Goal: Information Seeking & Learning: Learn about a topic

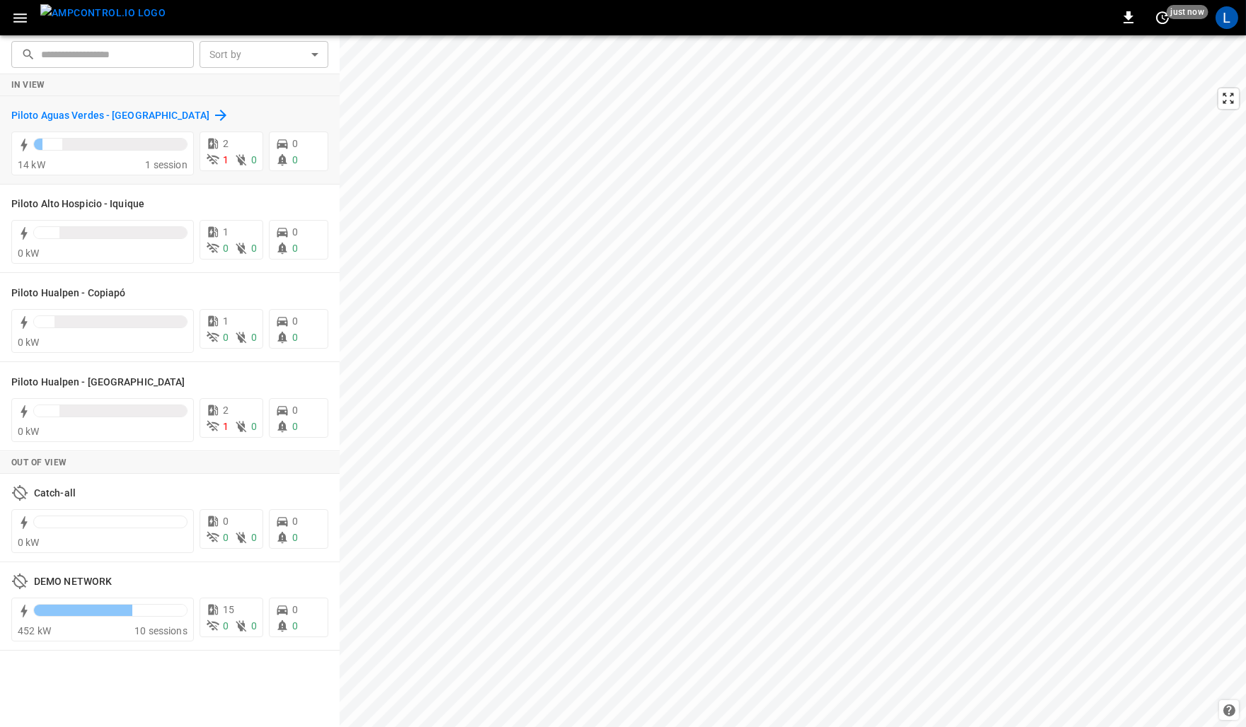
click at [81, 112] on h6 "Piloto Aguas Verdes - Antofagasta" at bounding box center [110, 116] width 198 height 16
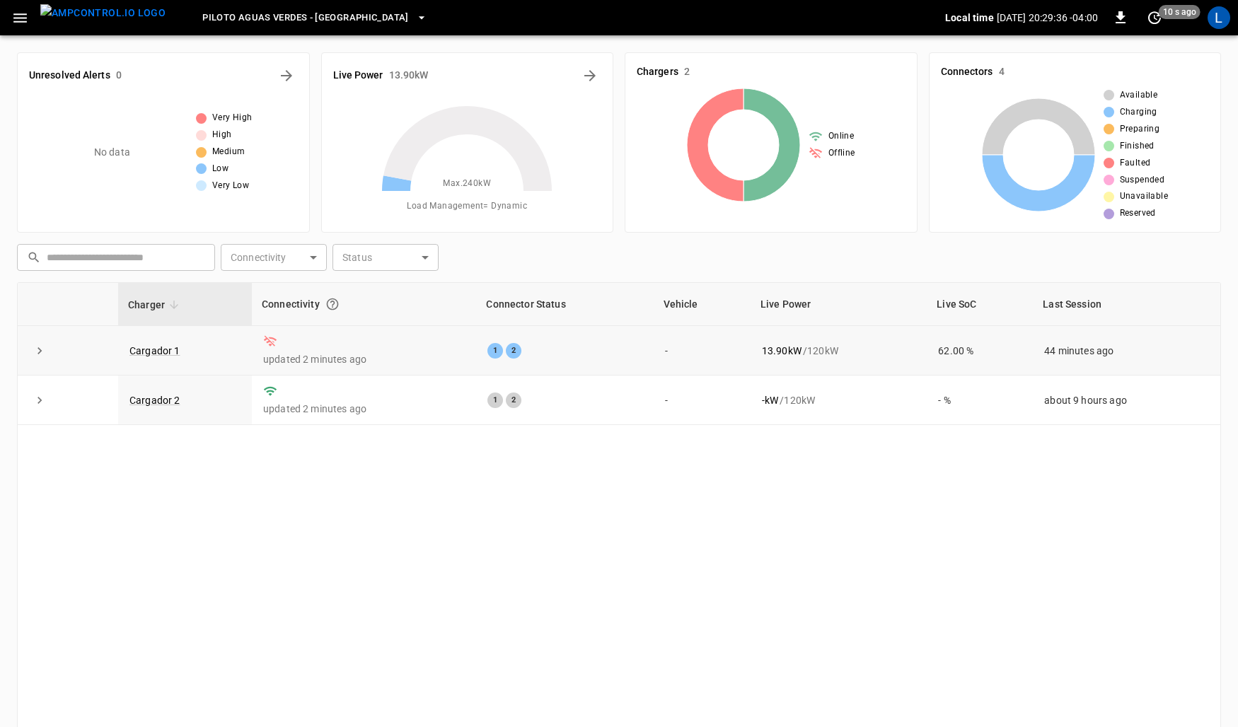
click at [166, 340] on td "Cargador 1" at bounding box center [185, 351] width 134 height 50
click at [163, 347] on link "Cargador 1" at bounding box center [155, 350] width 57 height 17
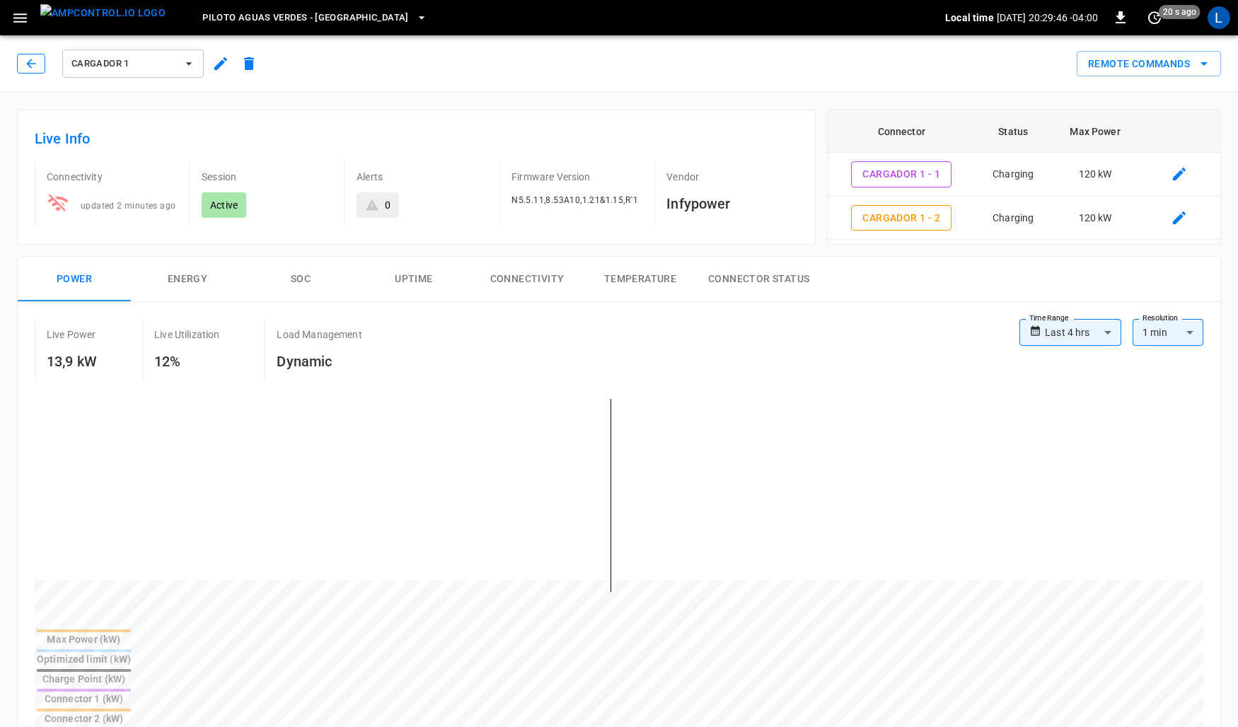
click at [34, 59] on icon "button" at bounding box center [31, 64] width 14 height 14
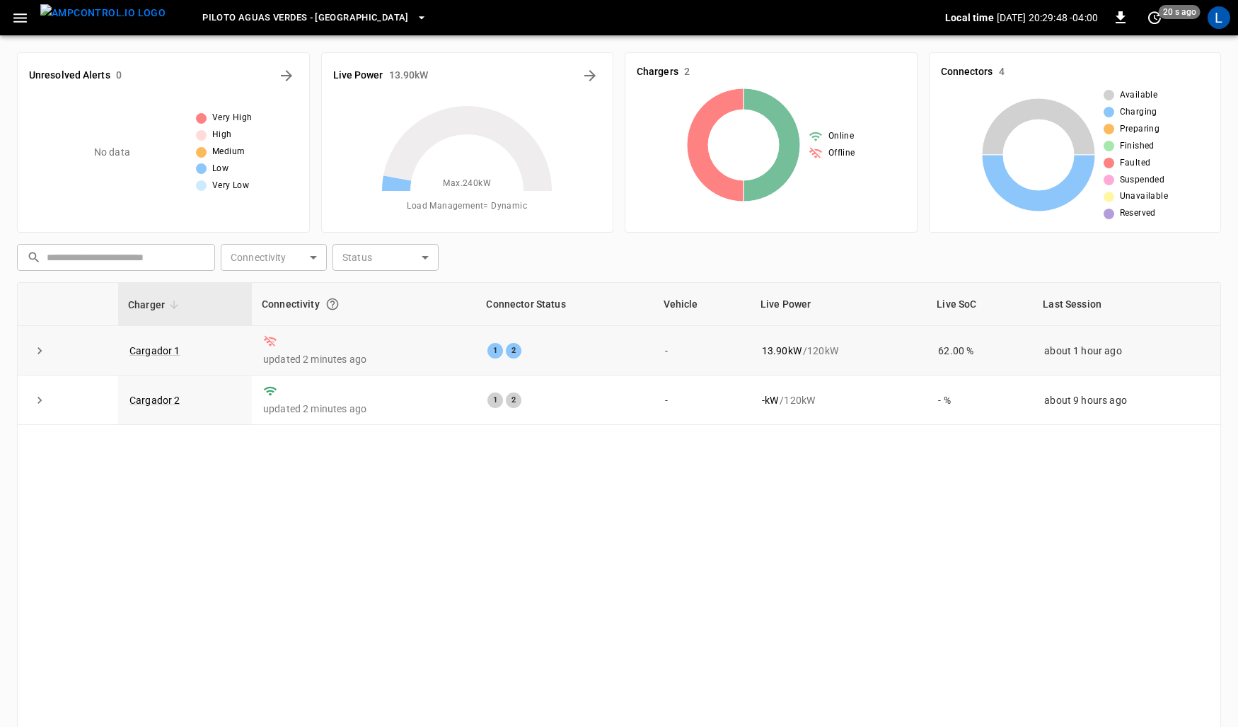
click at [43, 354] on icon "expand row" at bounding box center [40, 351] width 14 height 14
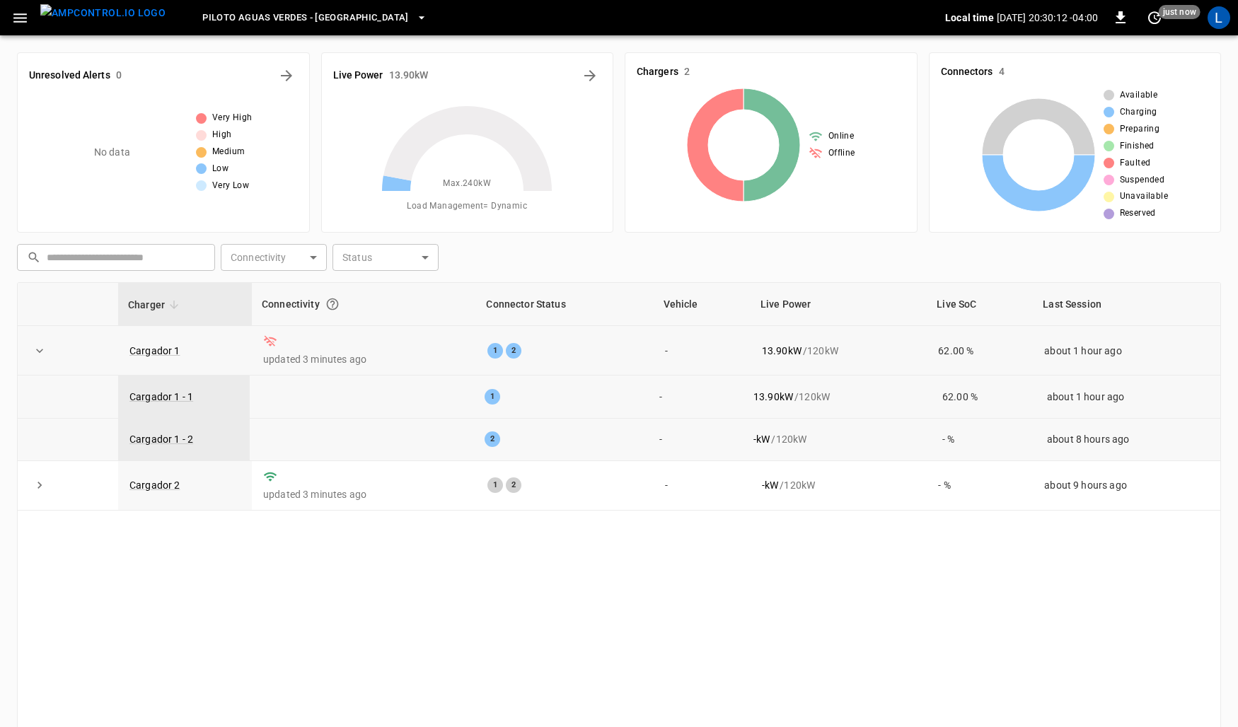
click at [30, 16] on button "button" at bounding box center [20, 18] width 29 height 26
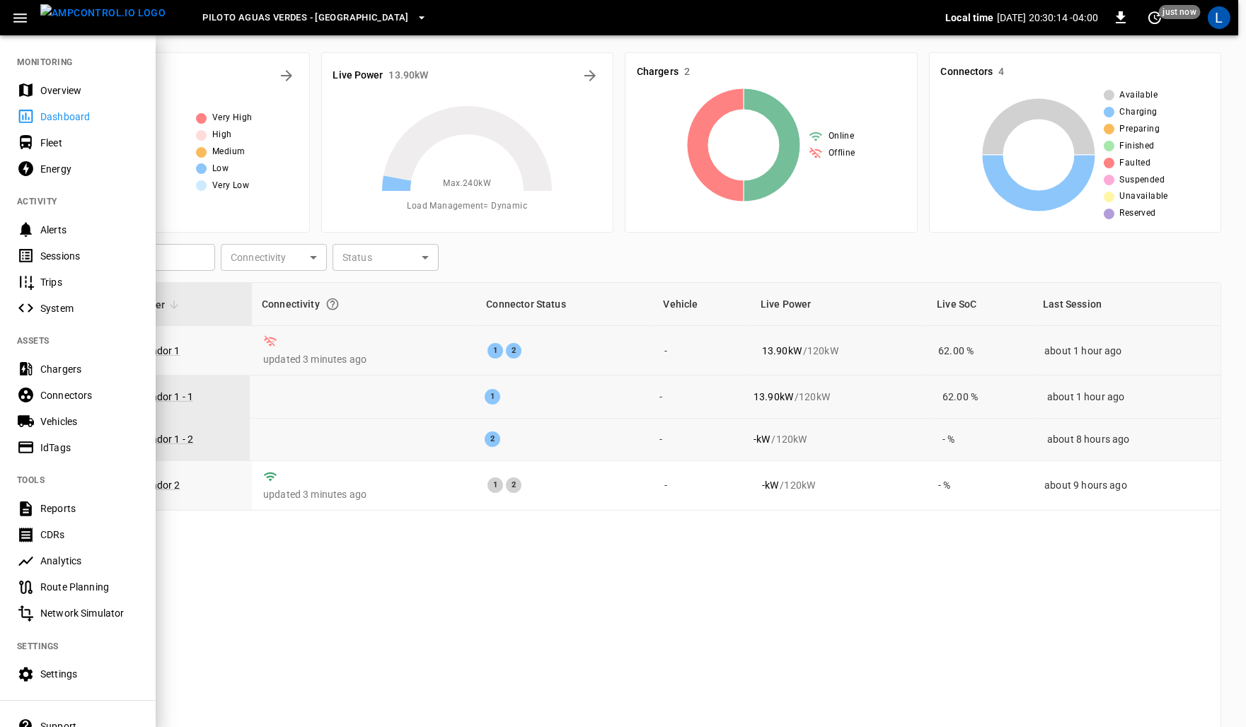
click at [59, 375] on div "Chargers" at bounding box center [89, 369] width 98 height 14
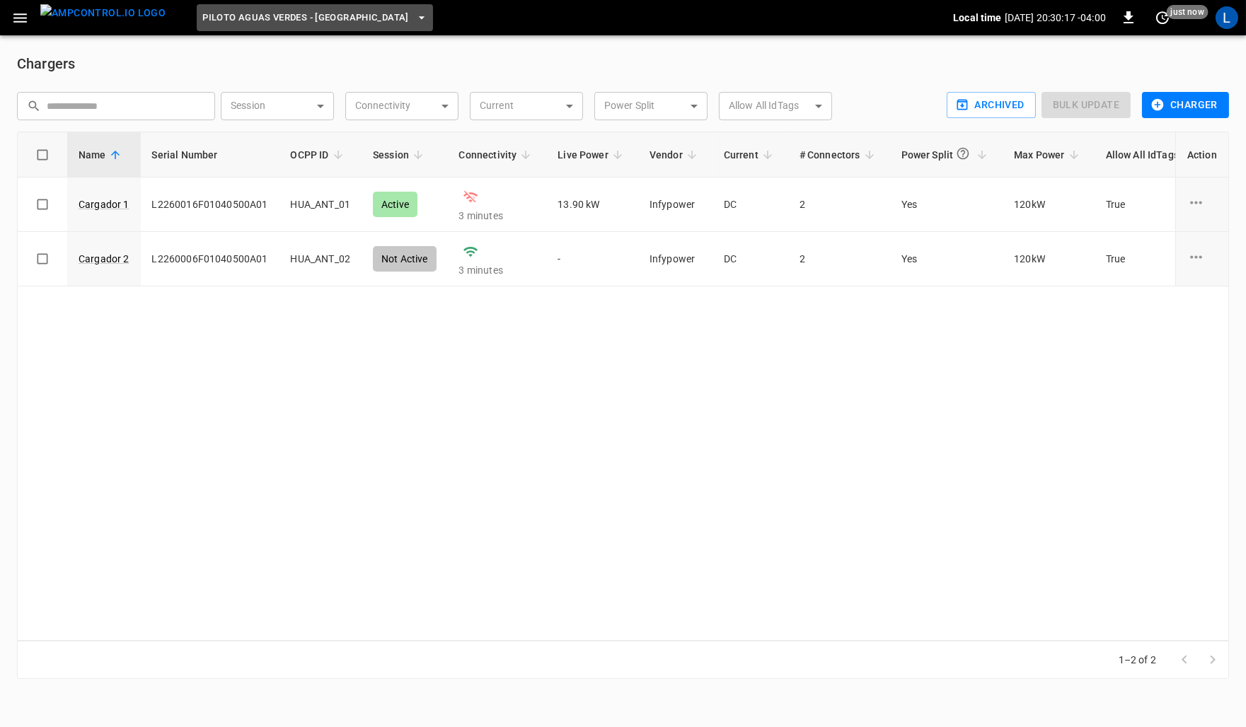
click at [323, 5] on button "Piloto Aguas Verdes - Antofagasta" at bounding box center [315, 18] width 236 height 28
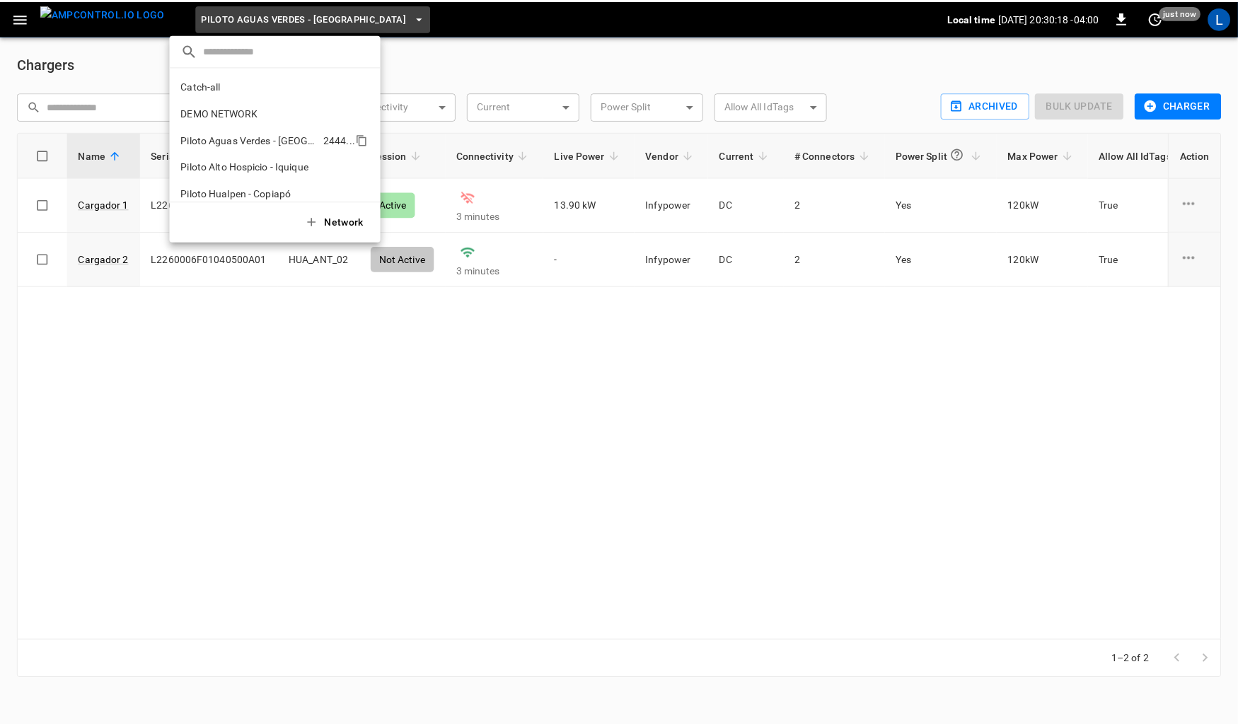
scroll to position [37, 0]
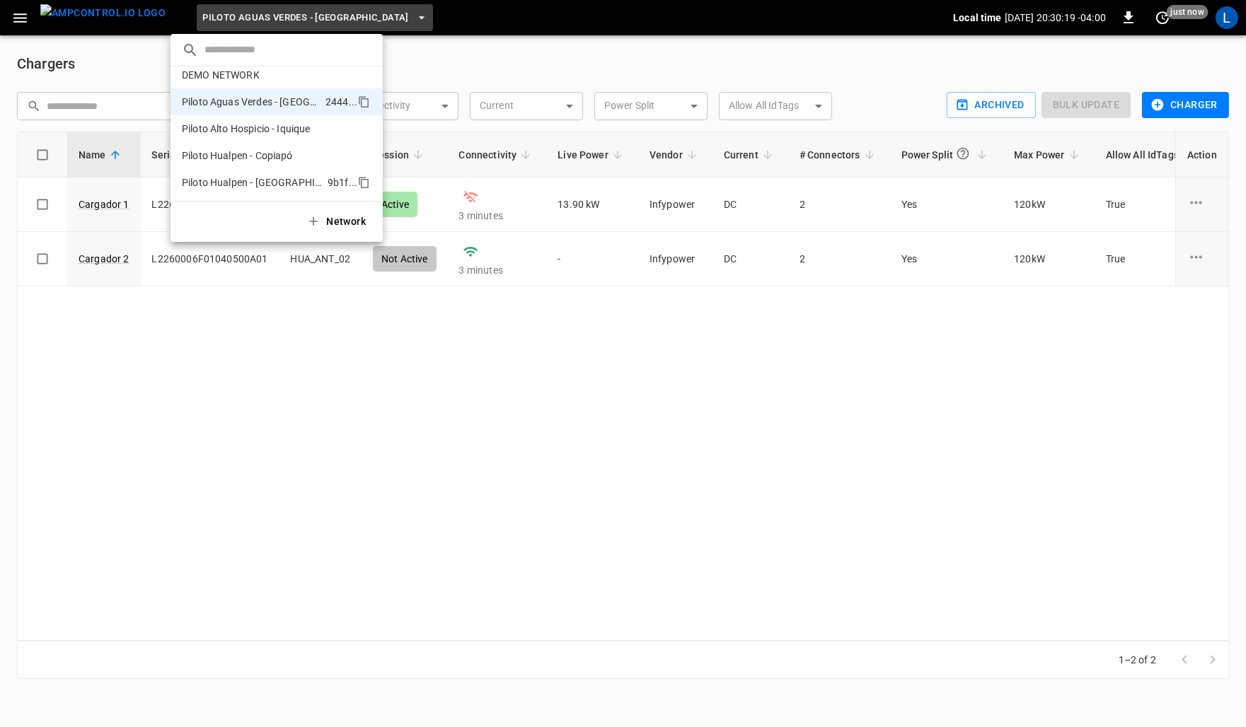
click at [287, 183] on p "Piloto Hualpen - Santiago" at bounding box center [252, 182] width 140 height 14
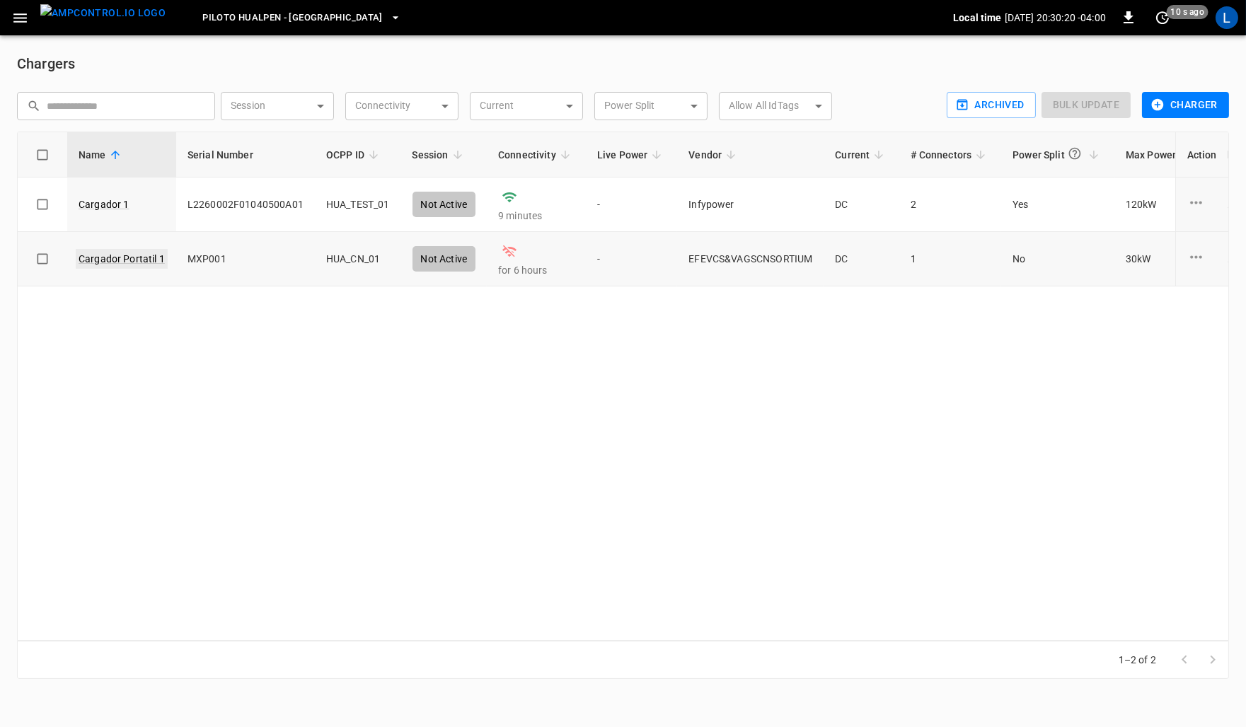
click at [129, 257] on link "Cargador Portatil 1" at bounding box center [122, 259] width 92 height 20
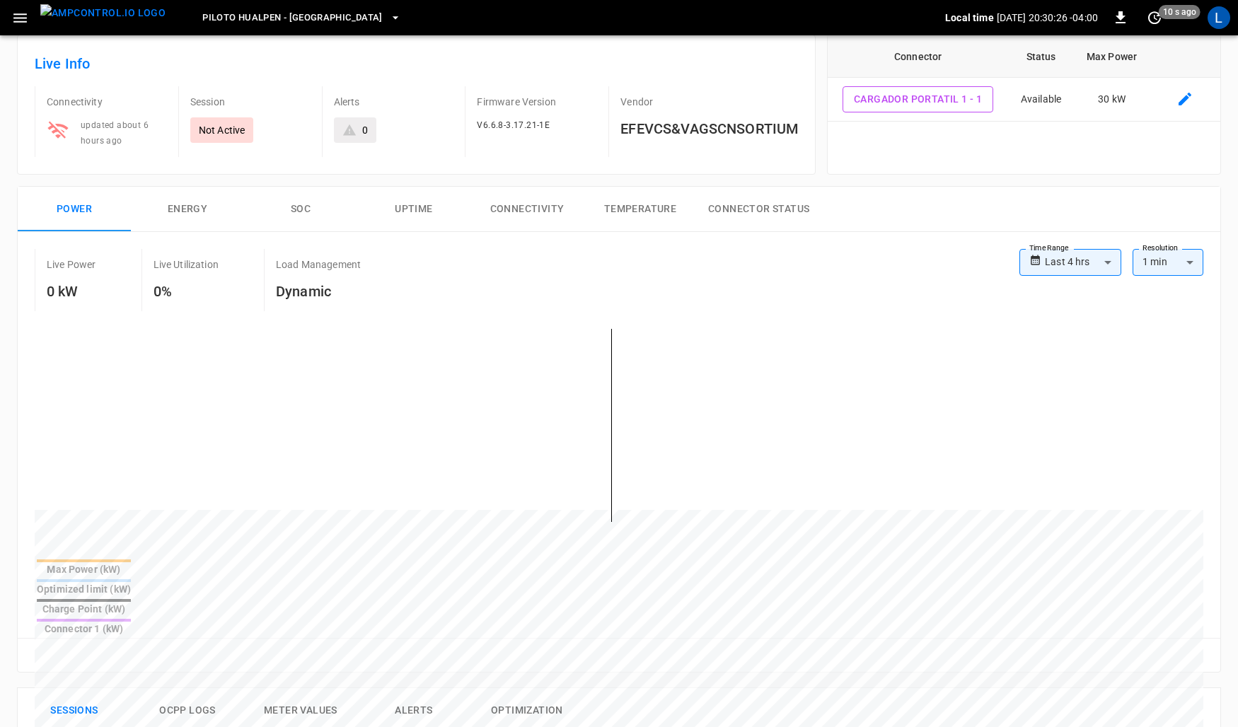
scroll to position [25, 0]
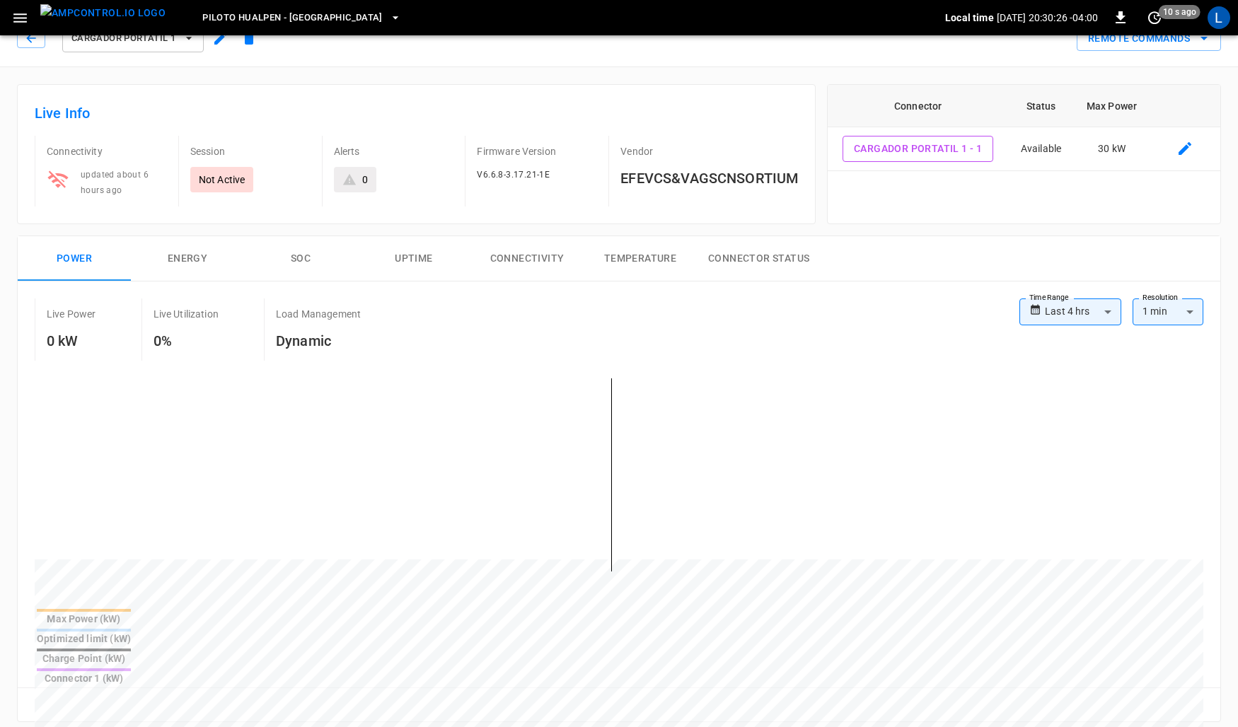
click at [209, 250] on button "Energy" at bounding box center [187, 258] width 113 height 45
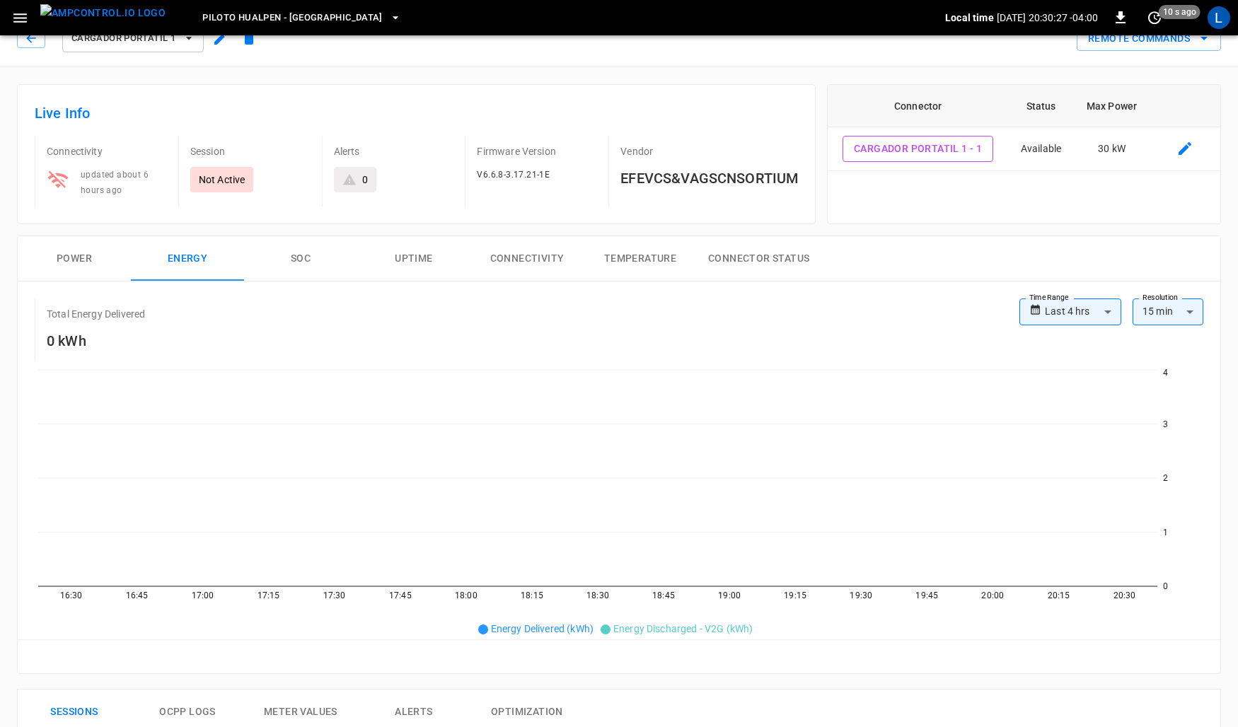
click at [625, 252] on button "Temperature" at bounding box center [640, 258] width 113 height 45
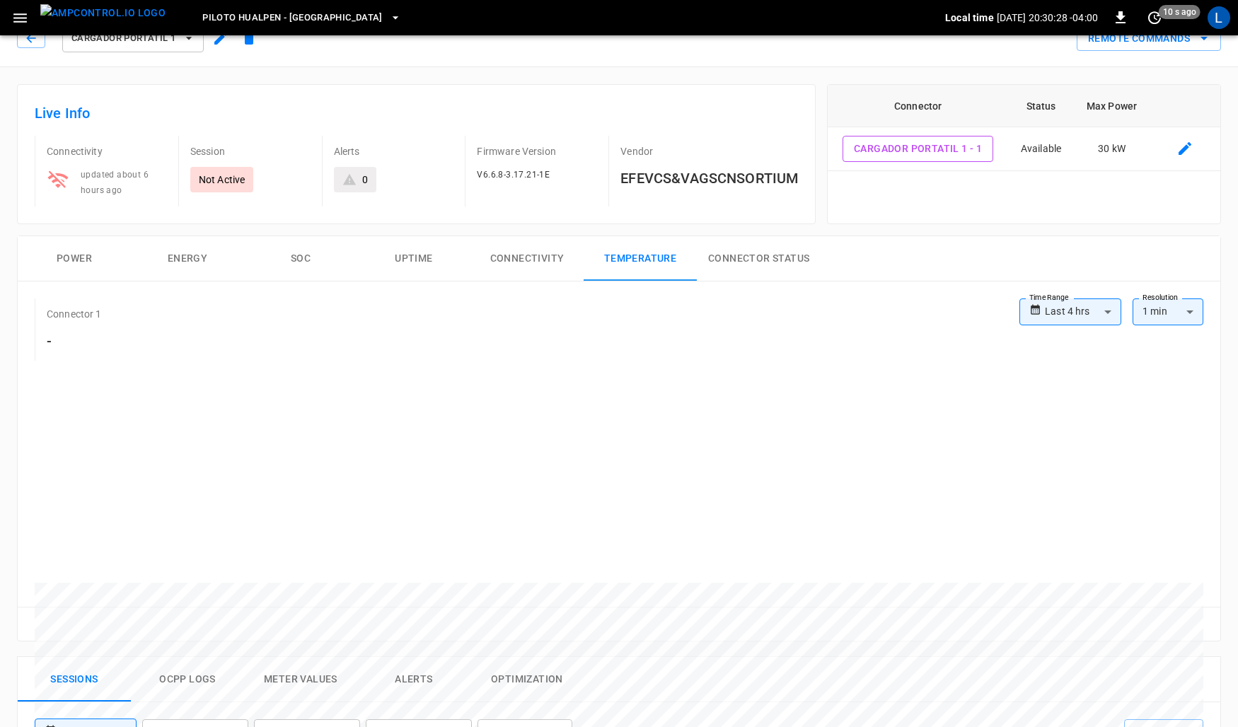
click at [763, 255] on button "Connector Status" at bounding box center [759, 258] width 124 height 45
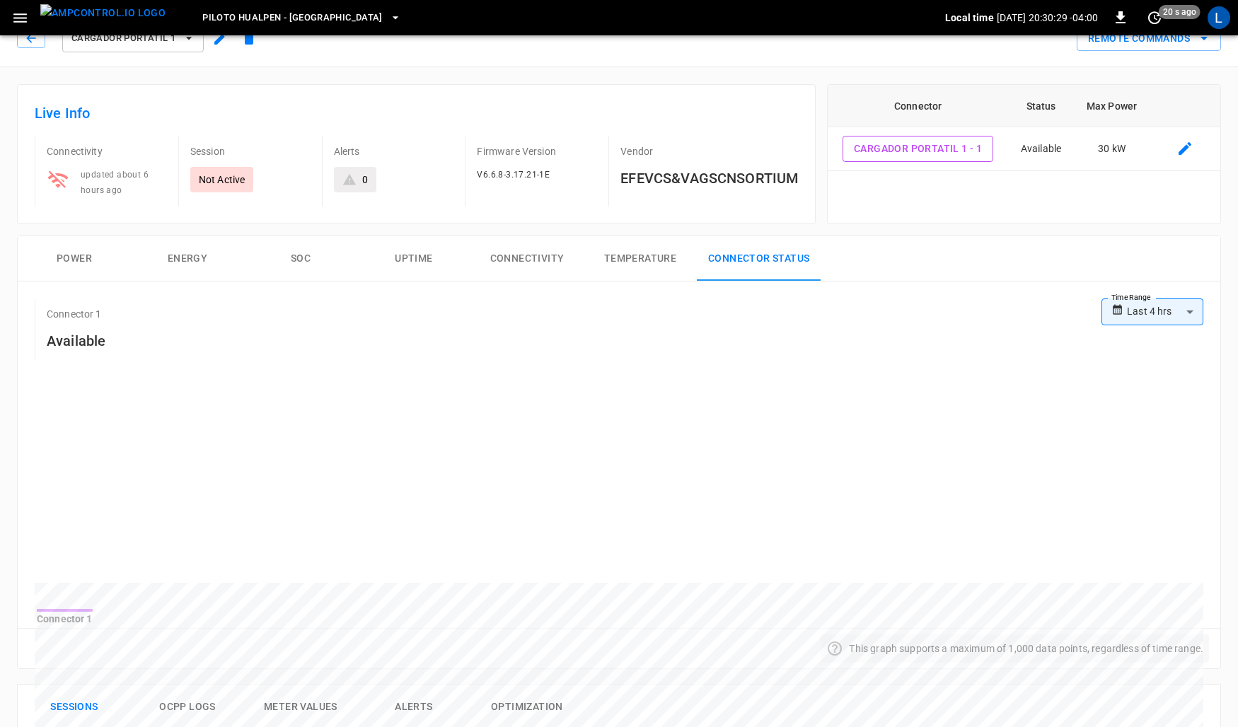
click at [1152, 314] on body "**********" at bounding box center [619, 665] width 1238 height 1380
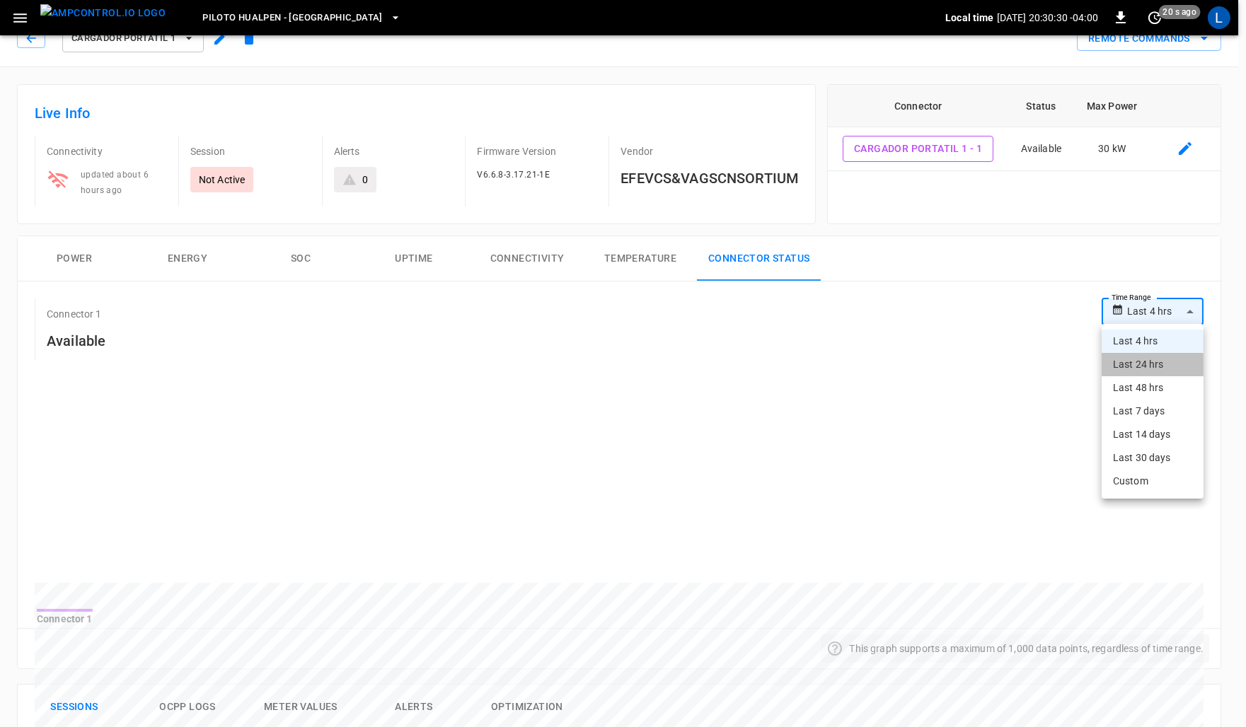
click at [1149, 359] on li "Last 24 hrs" at bounding box center [1153, 364] width 102 height 23
type input "**********"
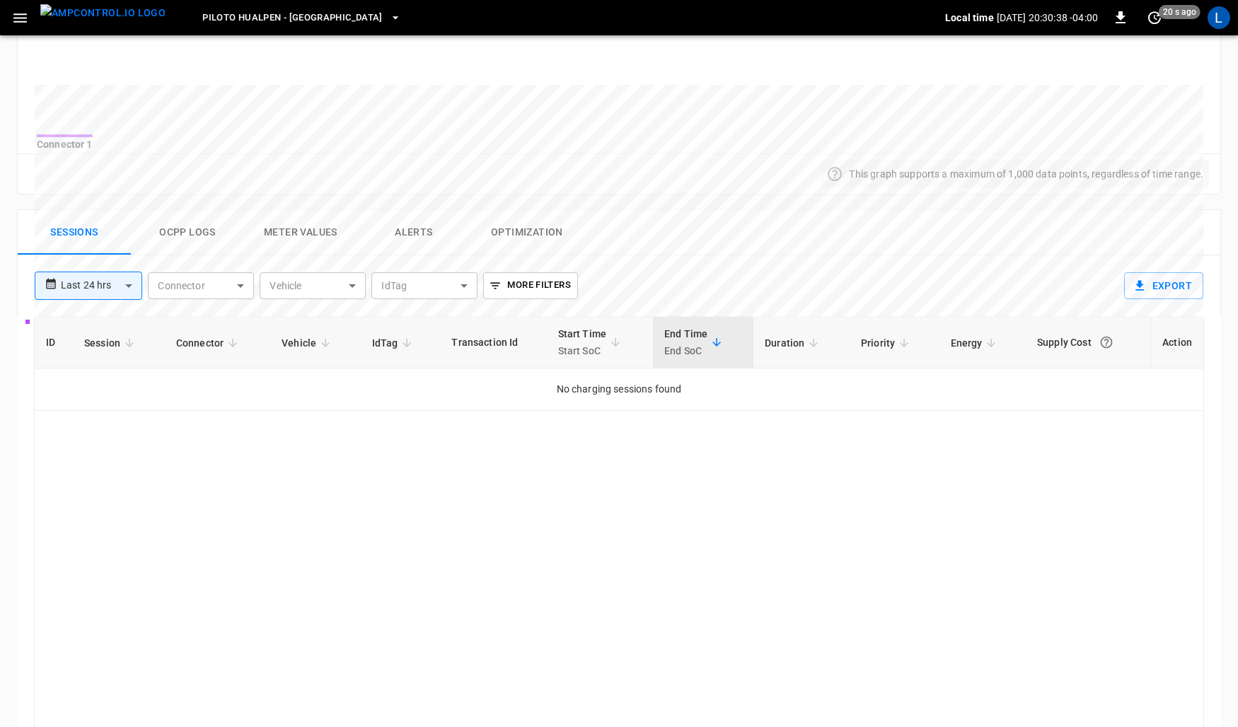
scroll to position [497, 0]
click at [427, 250] on button "Alerts" at bounding box center [413, 235] width 113 height 45
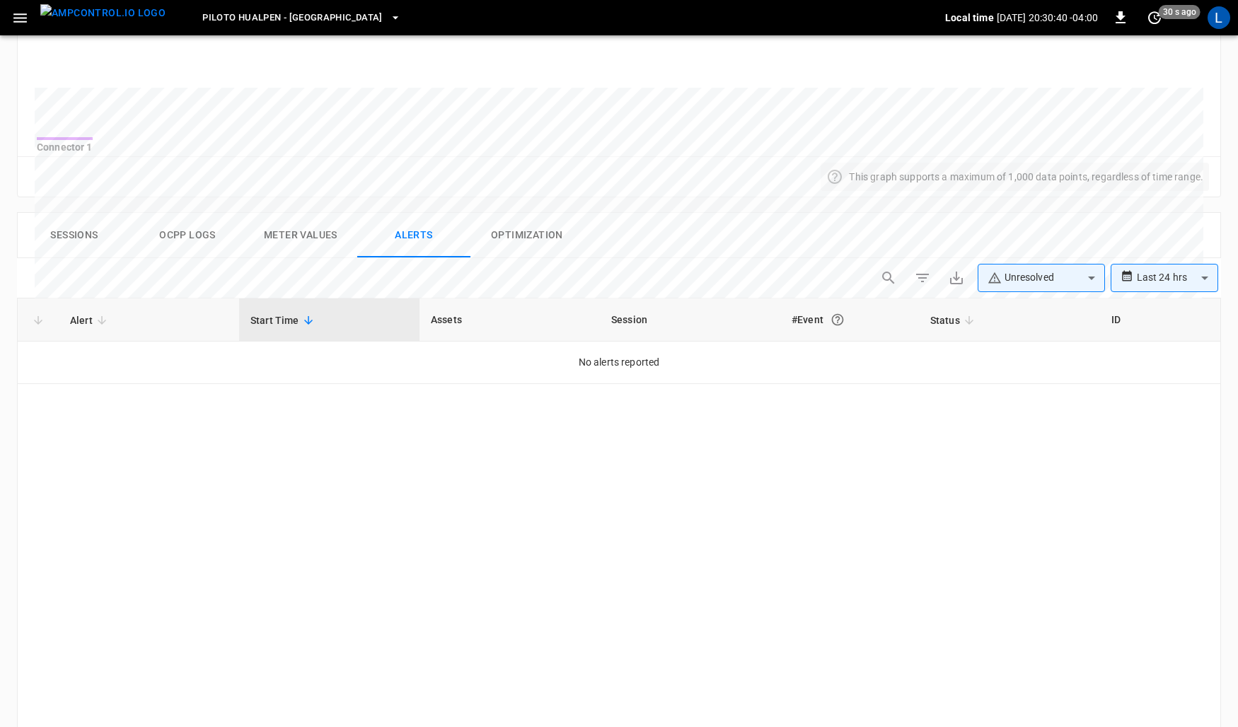
click at [503, 255] on button "Optimization" at bounding box center [526, 235] width 113 height 45
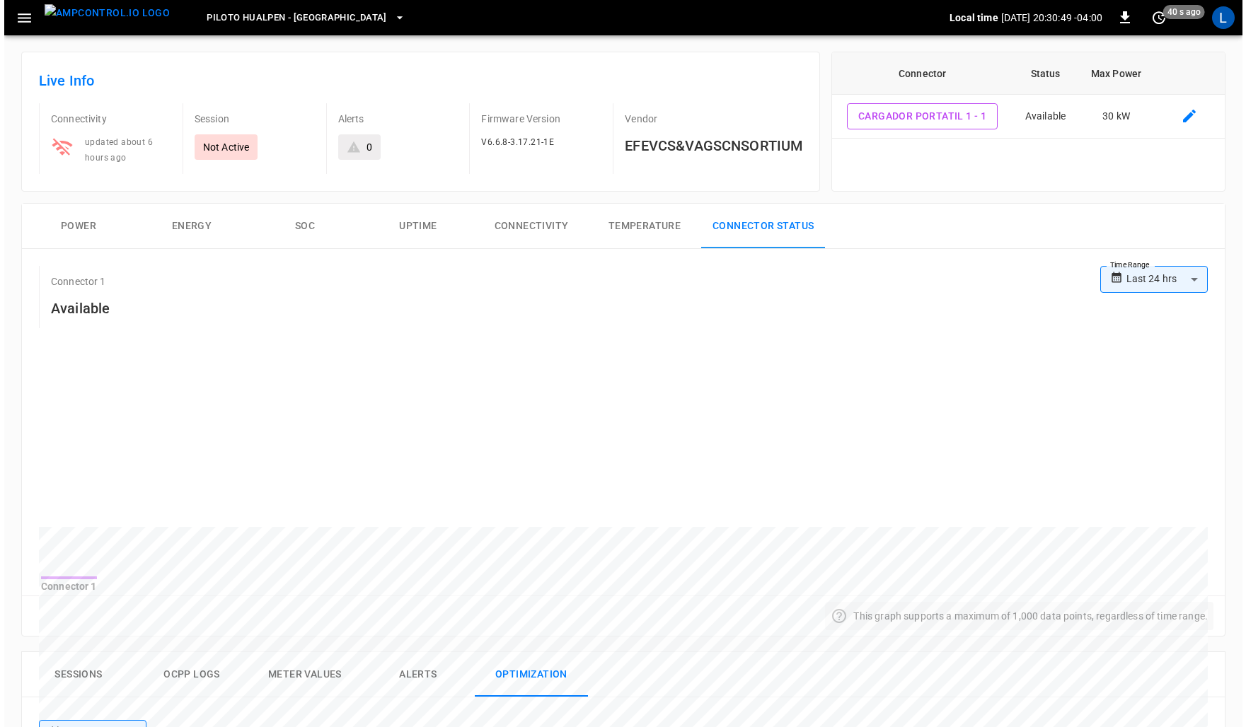
scroll to position [0, 0]
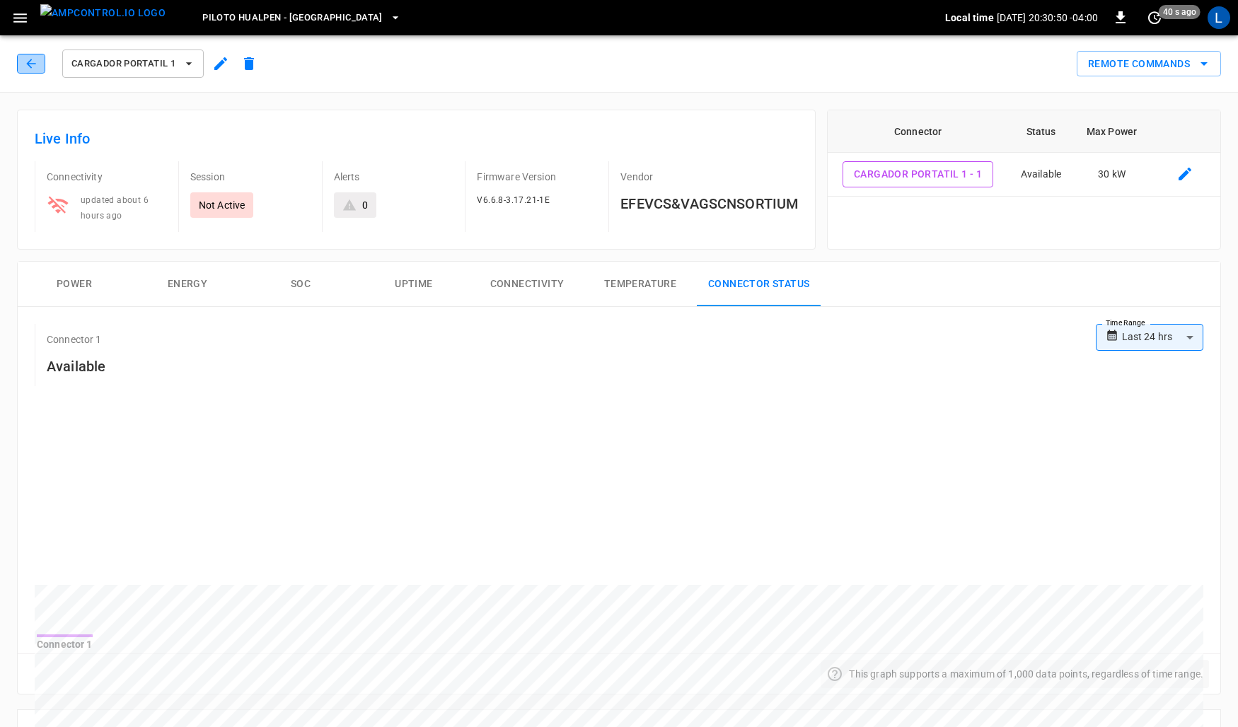
click at [31, 65] on icon "button" at bounding box center [31, 64] width 14 height 14
